Goal: Task Accomplishment & Management: Complete application form

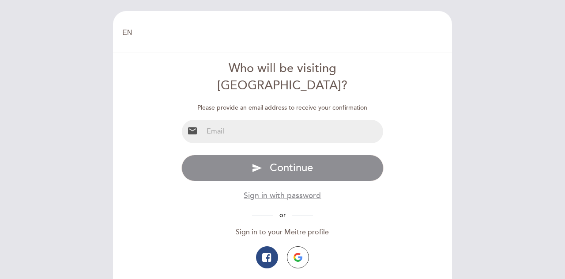
click at [280, 122] on input "email" at bounding box center [293, 131] width 181 height 23
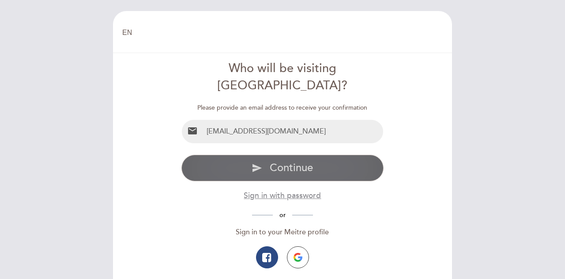
type input "[EMAIL_ADDRESS][DOMAIN_NAME]"
click at [291, 161] on span "Continue" at bounding box center [291, 167] width 43 height 13
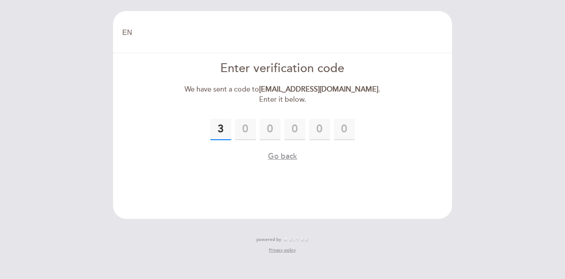
type input "3"
type input "6"
type input "9"
type input "2"
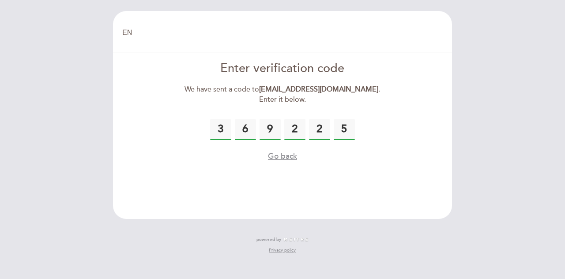
type input "5"
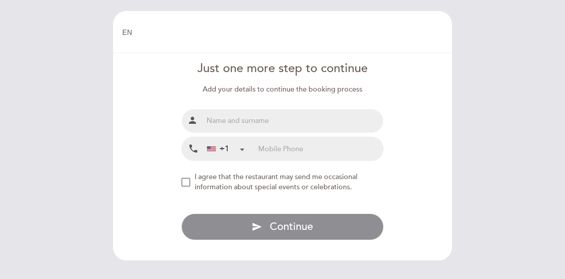
click at [332, 128] on input "text" at bounding box center [293, 120] width 181 height 23
type input "[PERSON_NAME]"
click at [251, 146] on div "+1 [GEOGRAPHIC_DATA] +1 [GEOGRAPHIC_DATA] +54 [GEOGRAPHIC_DATA] ([GEOGRAPHIC_DA…" at bounding box center [230, 148] width 55 height 23
click at [227, 150] on div "+1" at bounding box center [218, 148] width 22 height 11
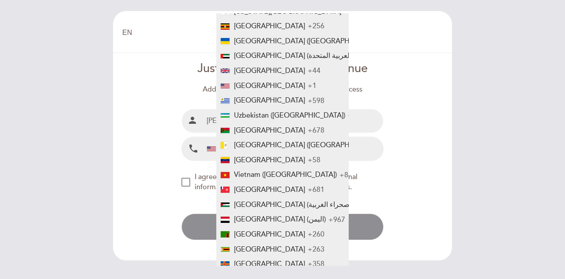
scroll to position [3442, 0]
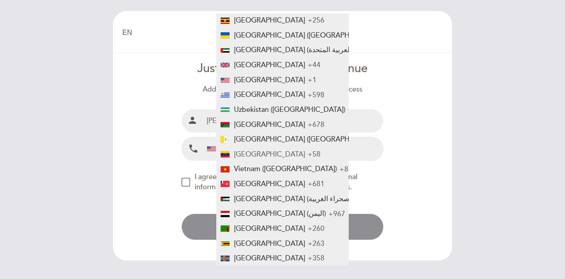
click at [308, 150] on span "+58" at bounding box center [314, 154] width 13 height 9
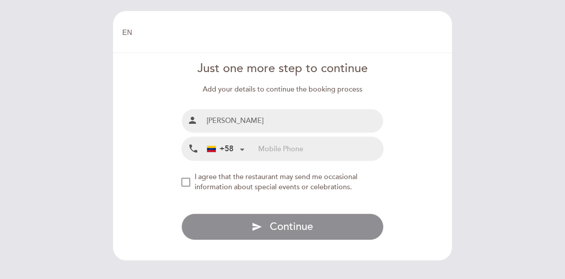
click at [309, 156] on input "tel" at bounding box center [320, 148] width 125 height 23
type input "4126274809"
click at [190, 179] on div "NEW_MODAL_AGREE_RESTAURANT_SEND_OCCASIONAL_INFO" at bounding box center [185, 181] width 9 height 9
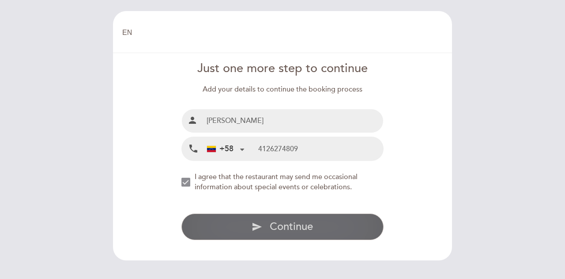
click at [297, 219] on button "send Continue" at bounding box center [282, 226] width 203 height 26
